Goal: Task Accomplishment & Management: Manage account settings

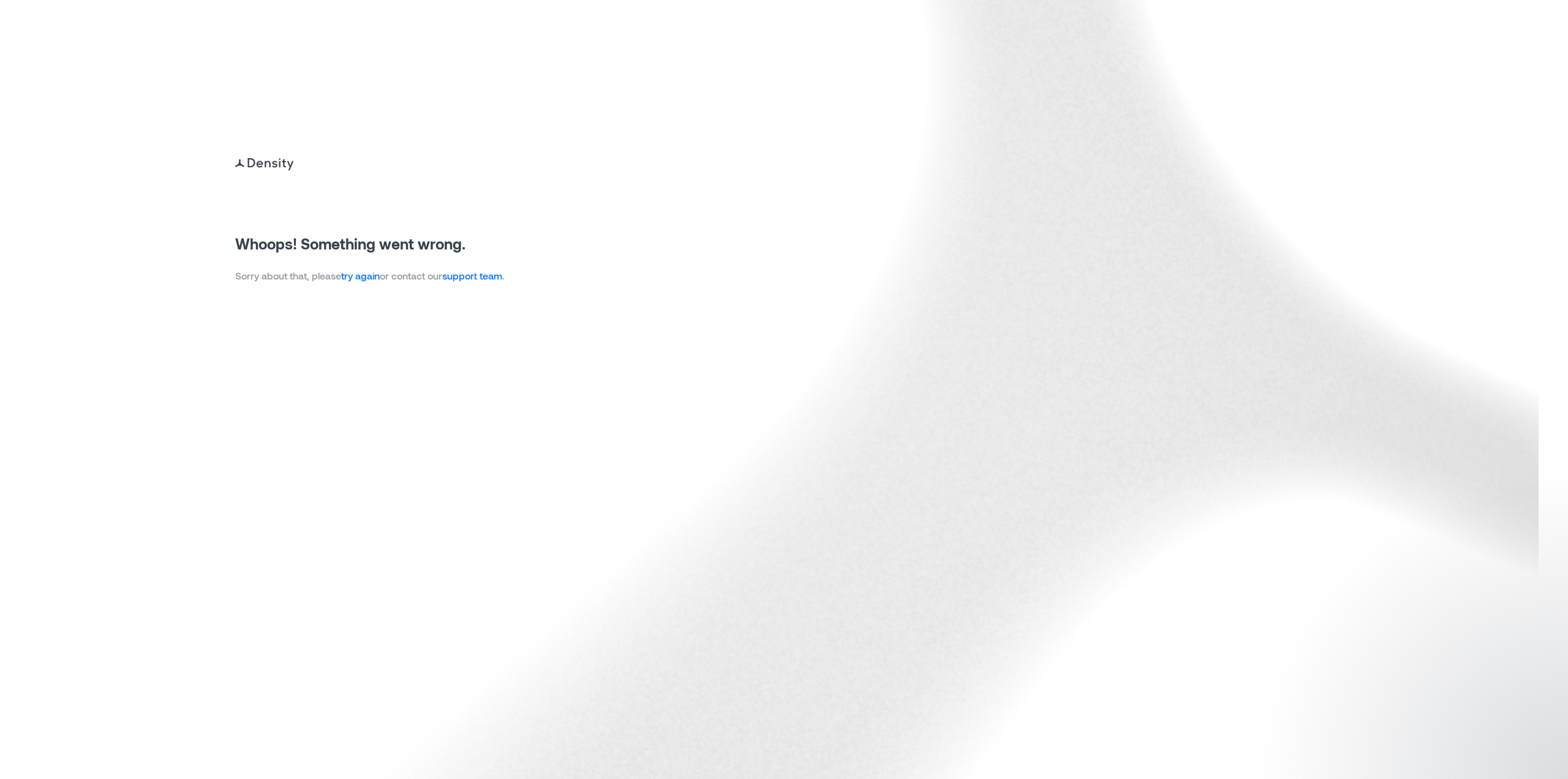
click at [368, 279] on link "try again" at bounding box center [360, 275] width 39 height 12
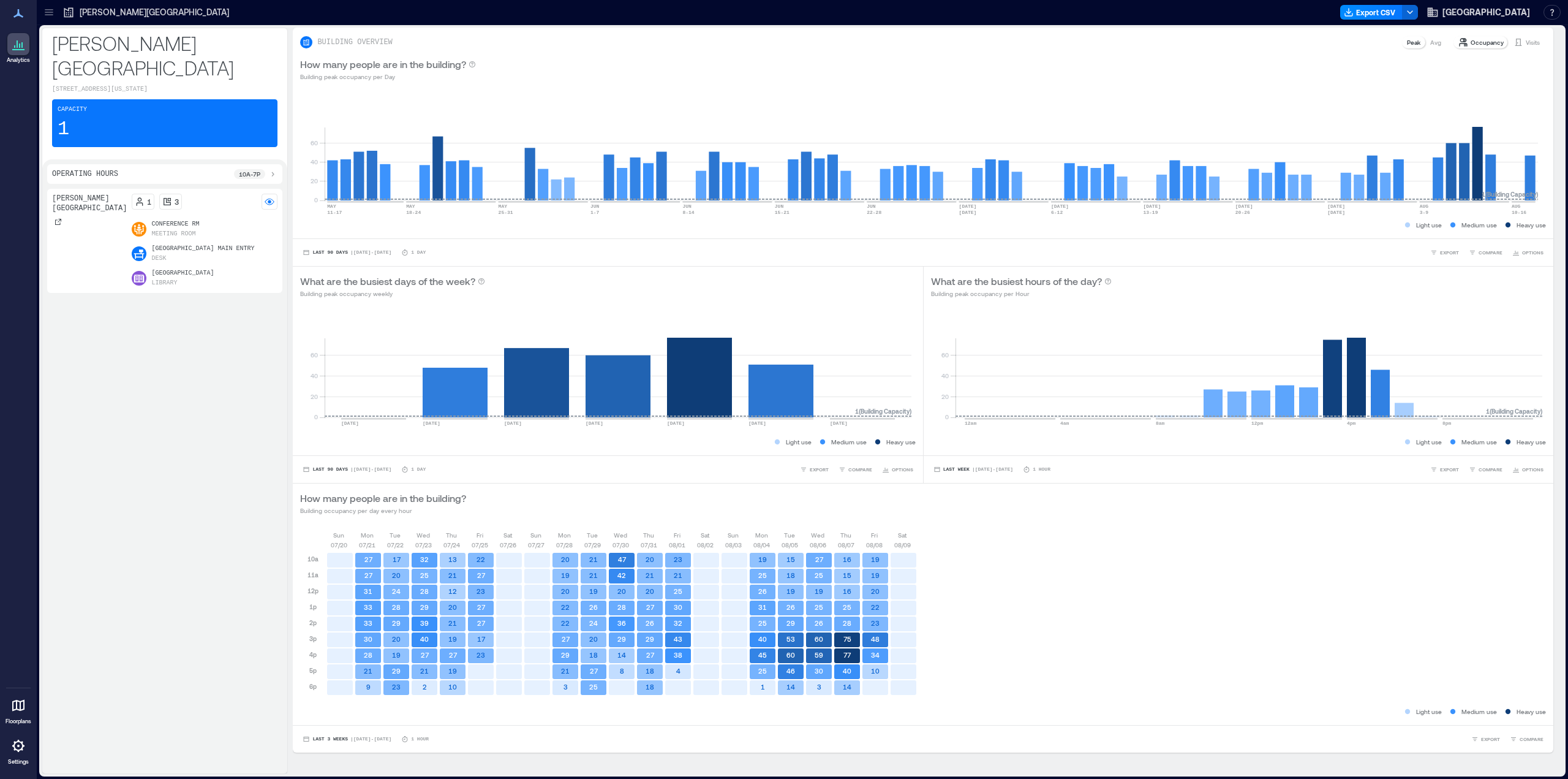
click at [164, 244] on p "River Library Main Entry" at bounding box center [203, 249] width 103 height 10
click at [162, 268] on p "River Library Main Space" at bounding box center [183, 273] width 63 height 10
click at [1458, 10] on span "Pima County Public Library" at bounding box center [1486, 12] width 87 height 12
click at [1460, 63] on button "Your account" at bounding box center [1462, 61] width 113 height 20
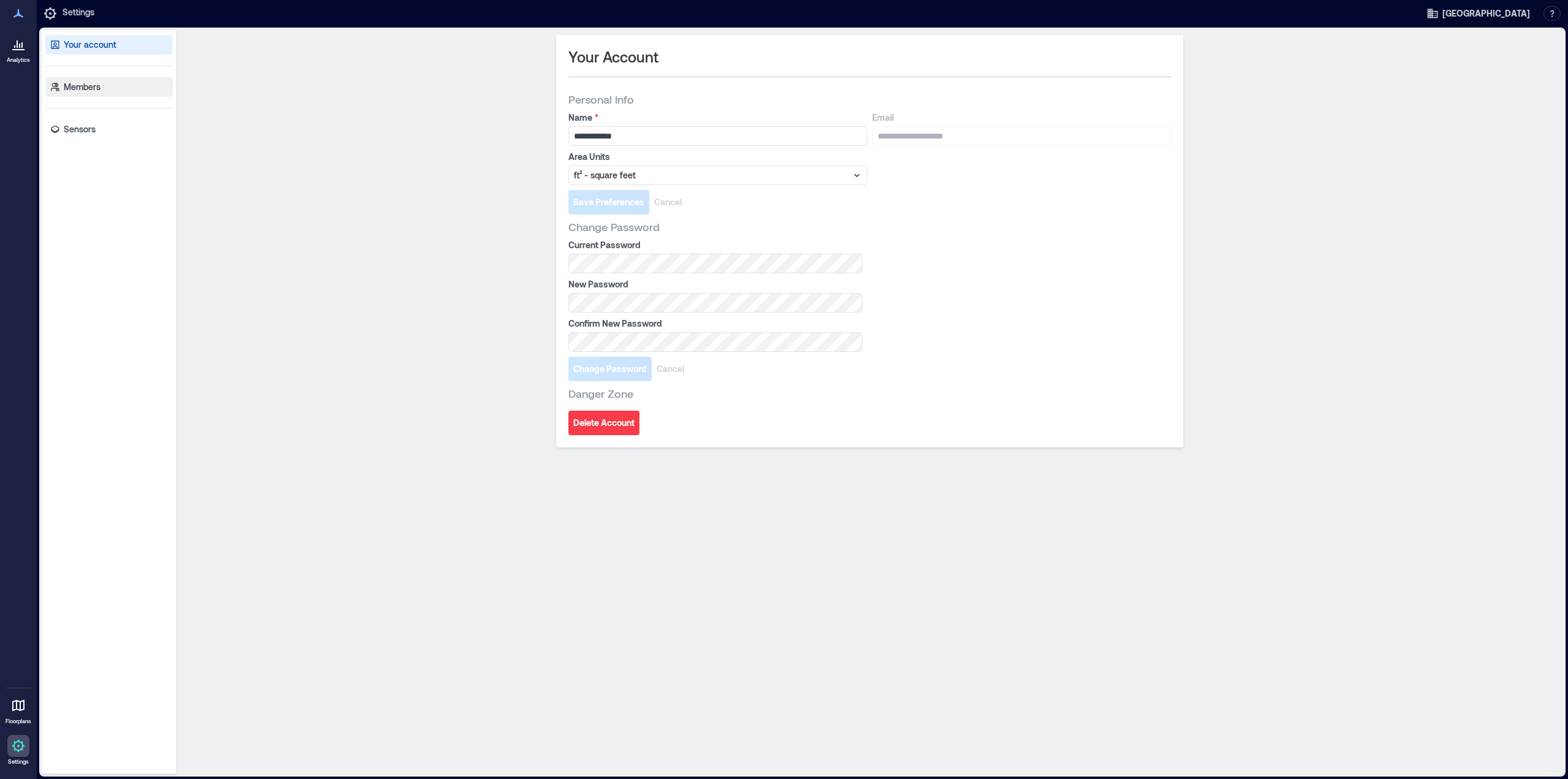
click at [82, 88] on p "Members" at bounding box center [82, 87] width 37 height 12
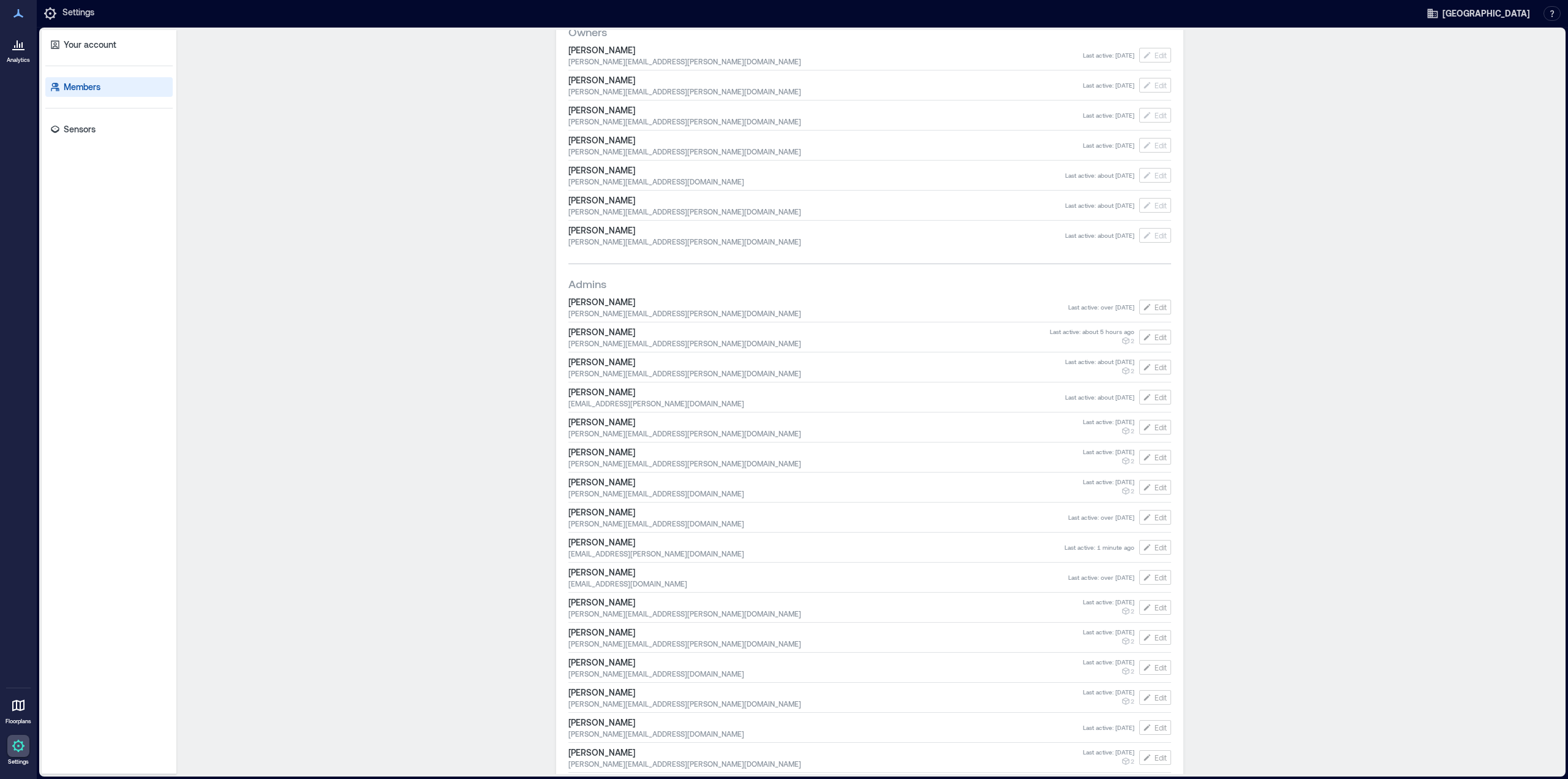
scroll to position [578, 0]
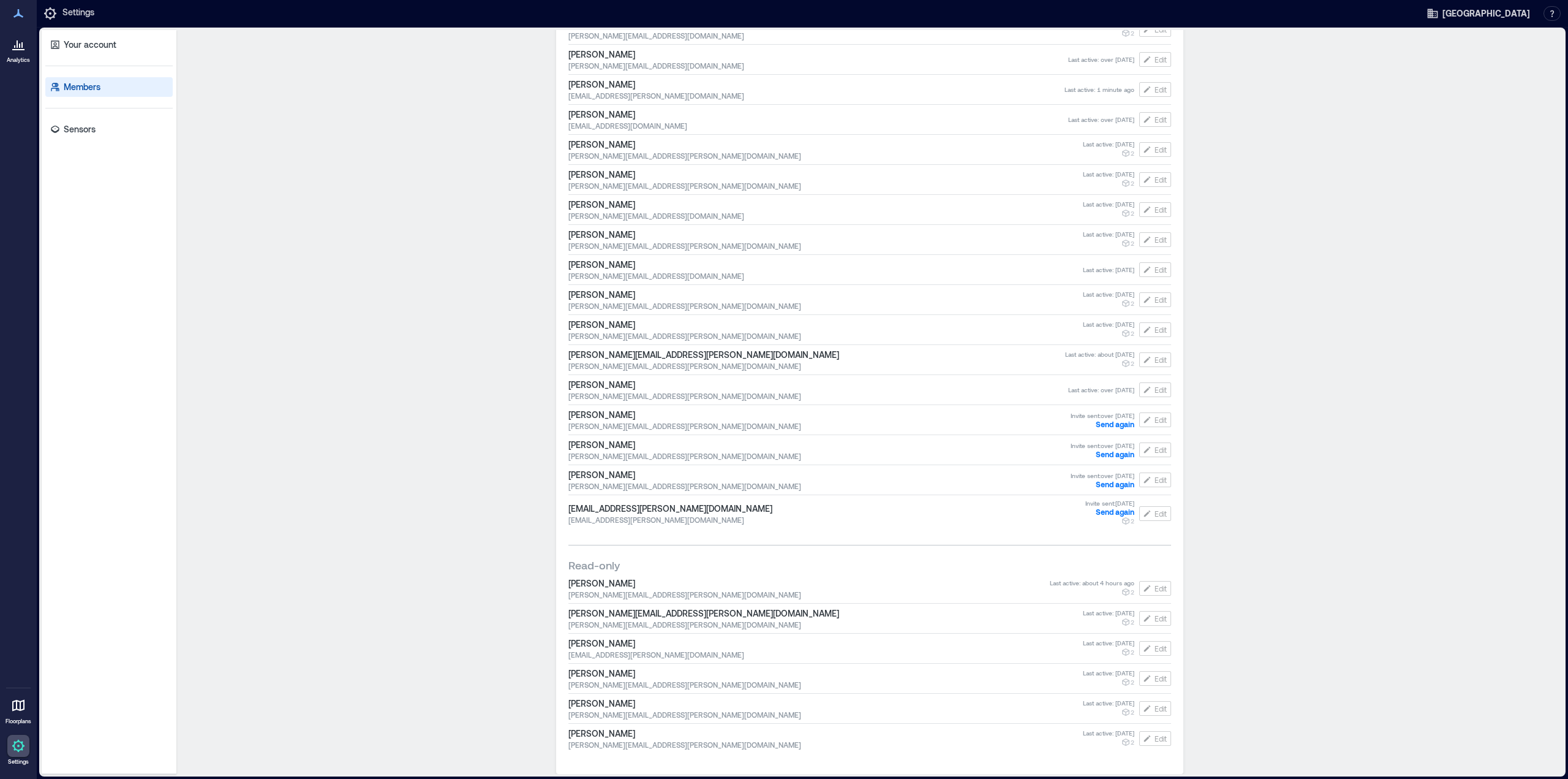
drag, startPoint x: 471, startPoint y: 174, endPoint x: 489, endPoint y: 354, distance: 180.9
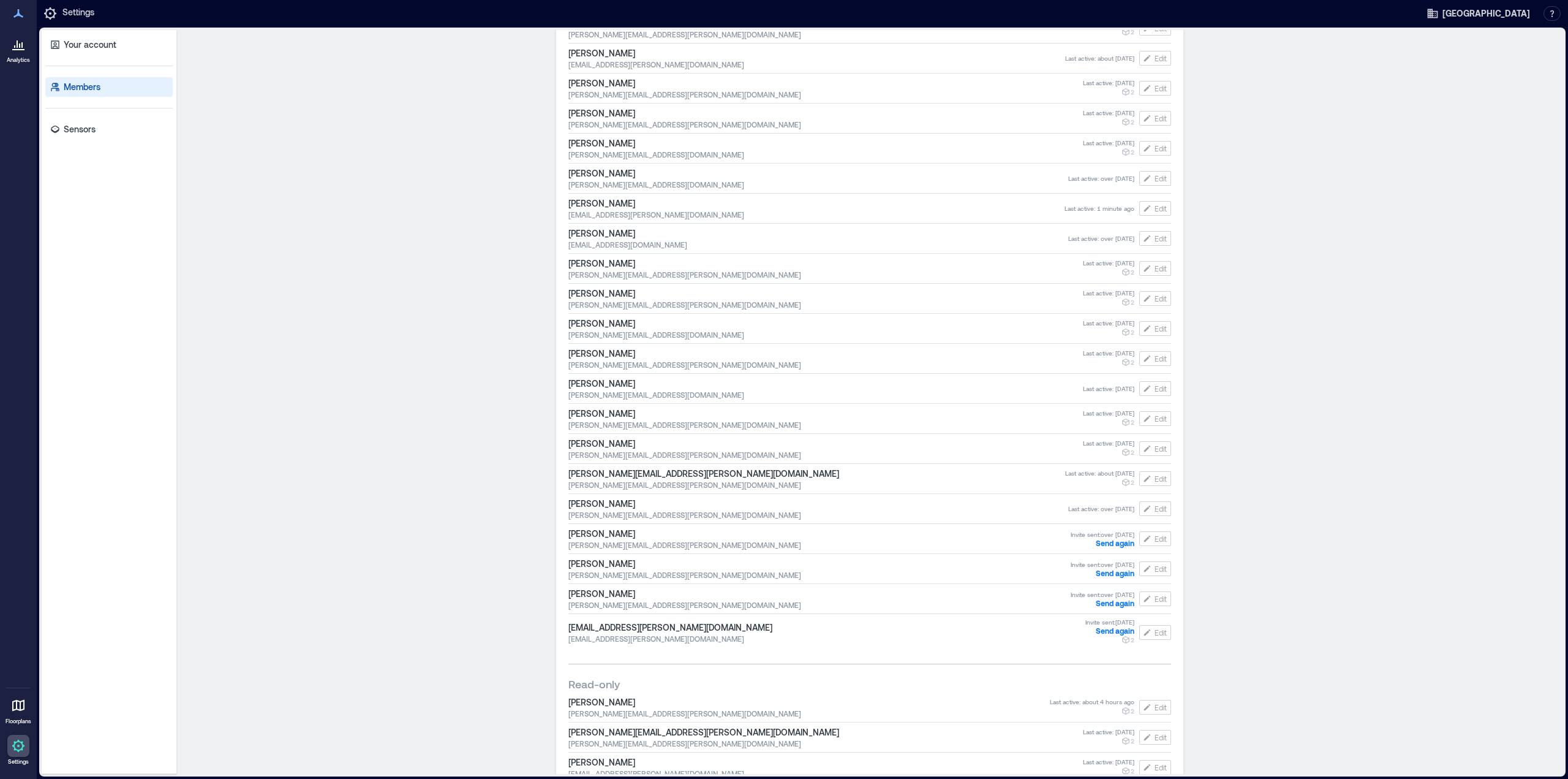
scroll to position [0, 0]
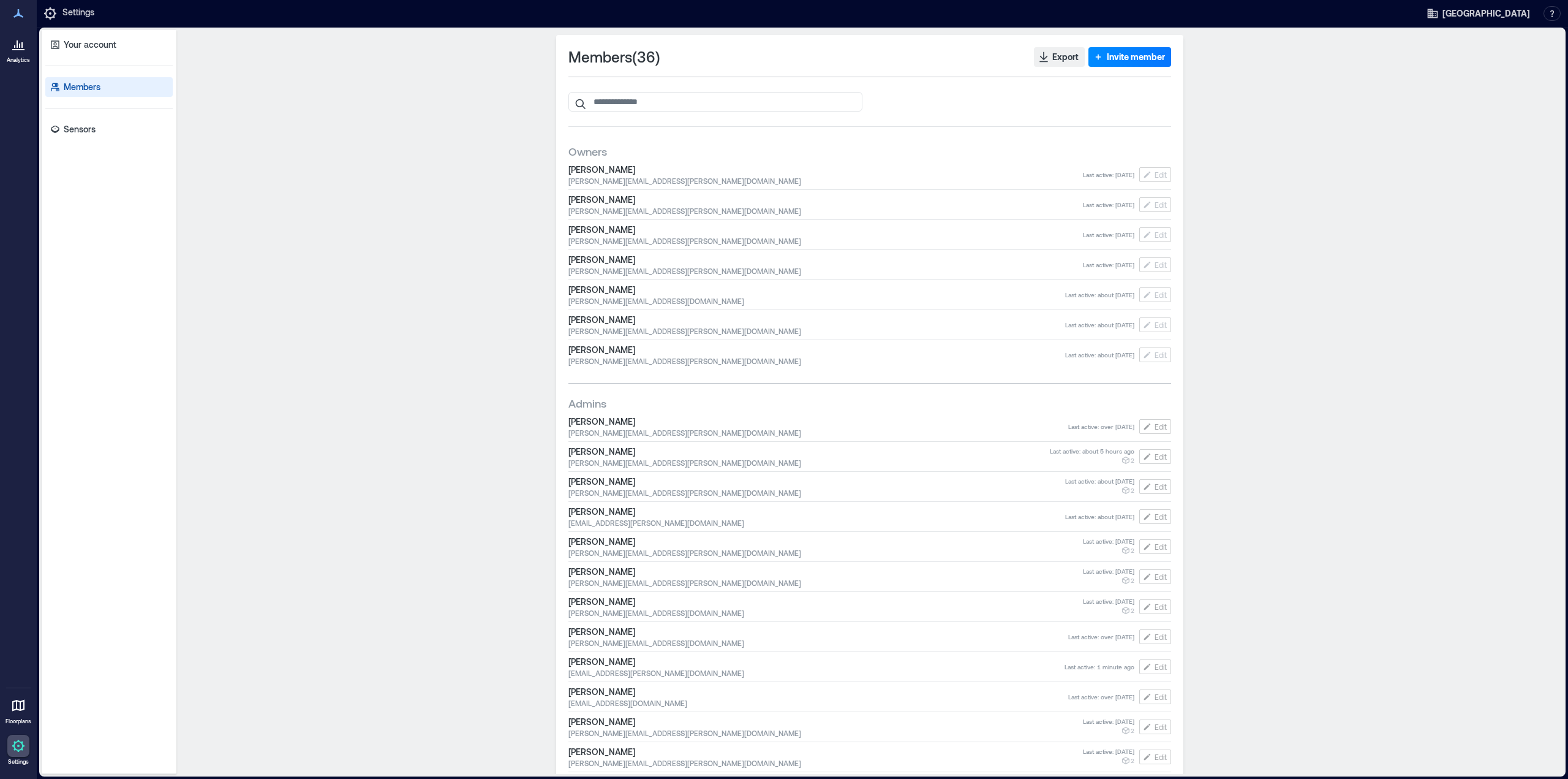
drag, startPoint x: 461, startPoint y: 559, endPoint x: 280, endPoint y: 124, distance: 471.2
click at [11, 55] on div at bounding box center [18, 44] width 22 height 22
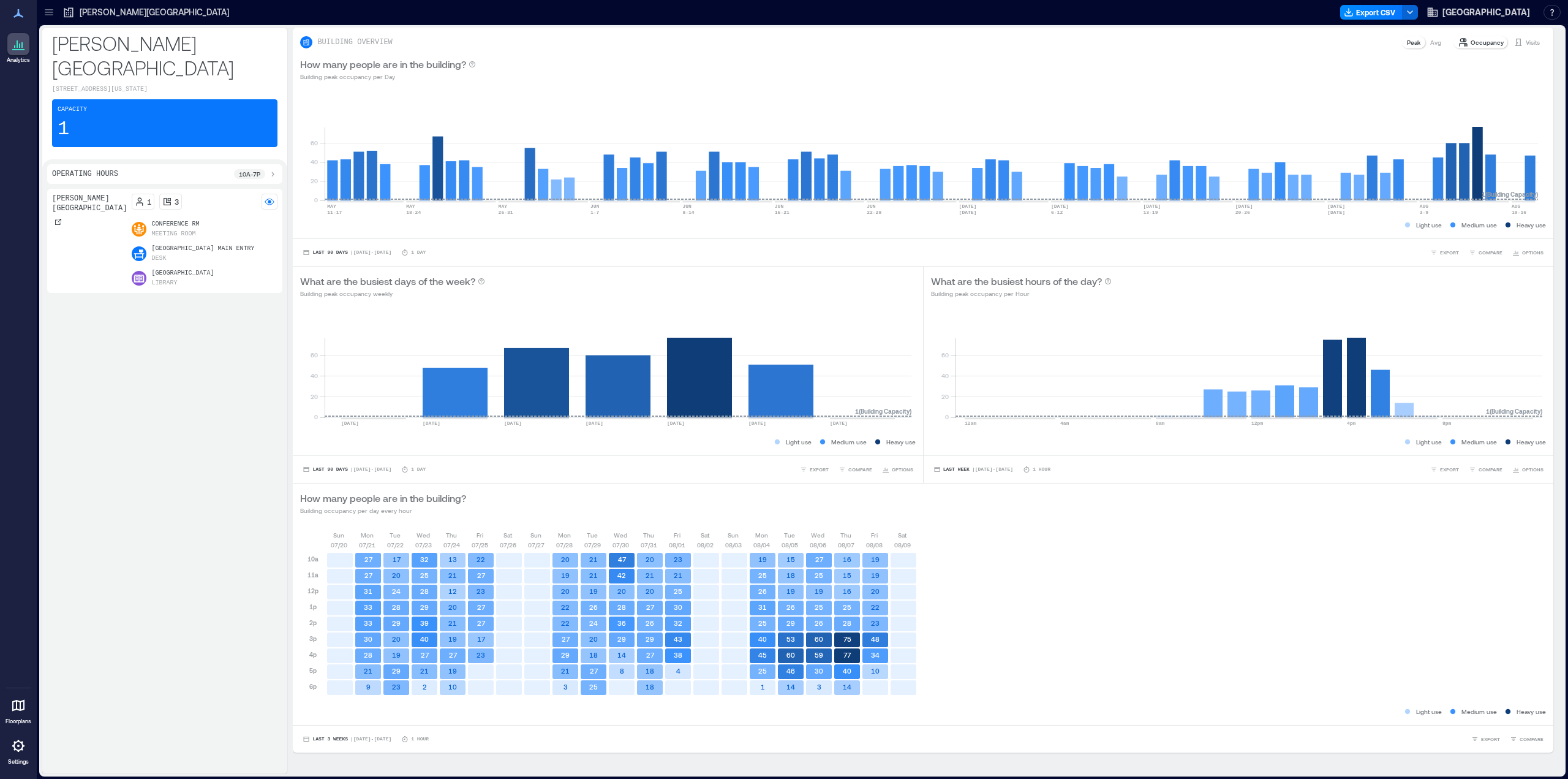
click at [20, 13] on icon at bounding box center [18, 14] width 15 height 15
click at [12, 49] on icon at bounding box center [18, 50] width 12 height 1
